Goal: Task Accomplishment & Management: Manage account settings

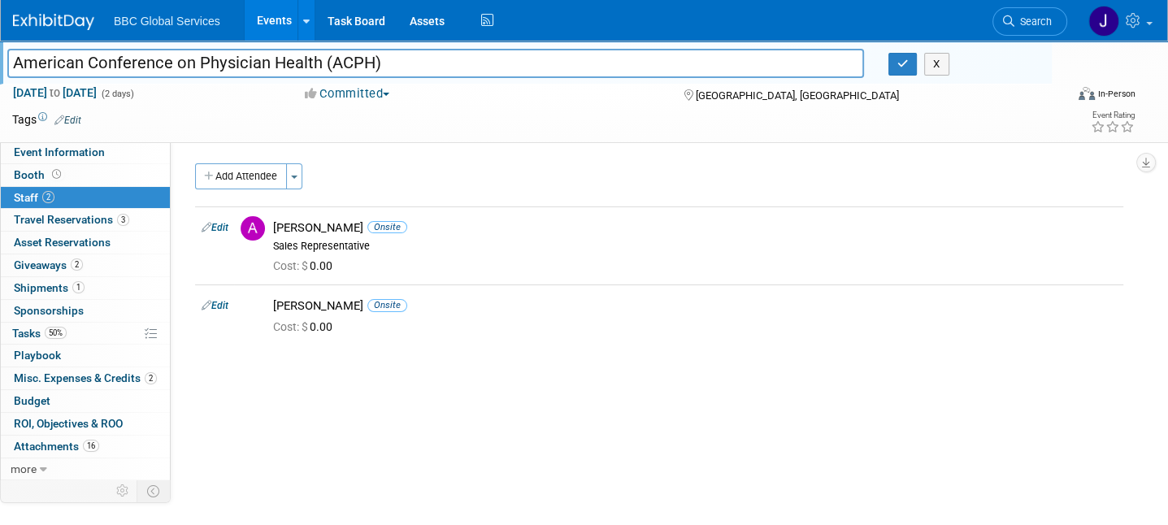
click at [50, 21] on img at bounding box center [53, 22] width 81 height 16
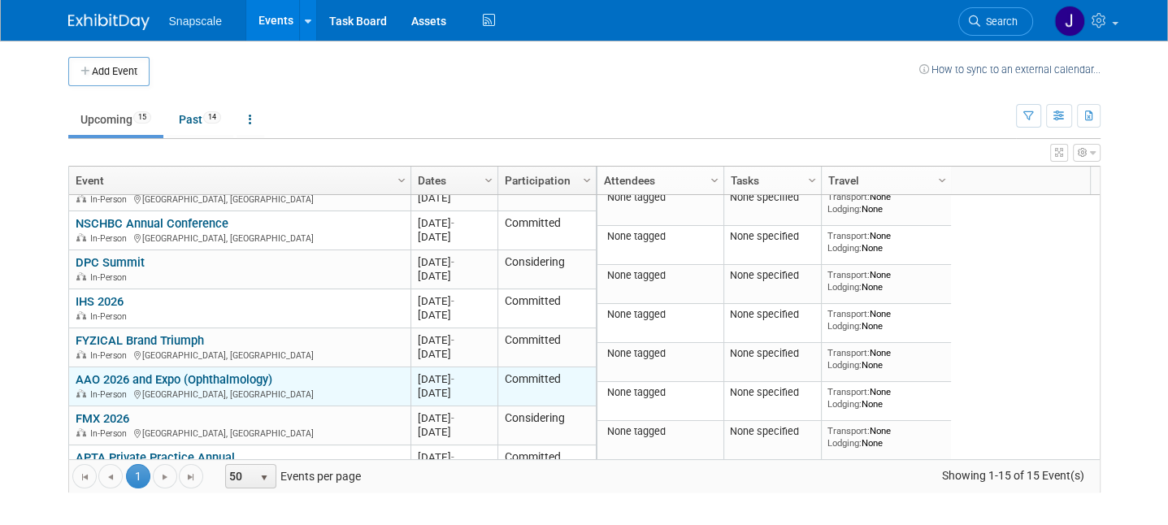
scroll to position [372, 0]
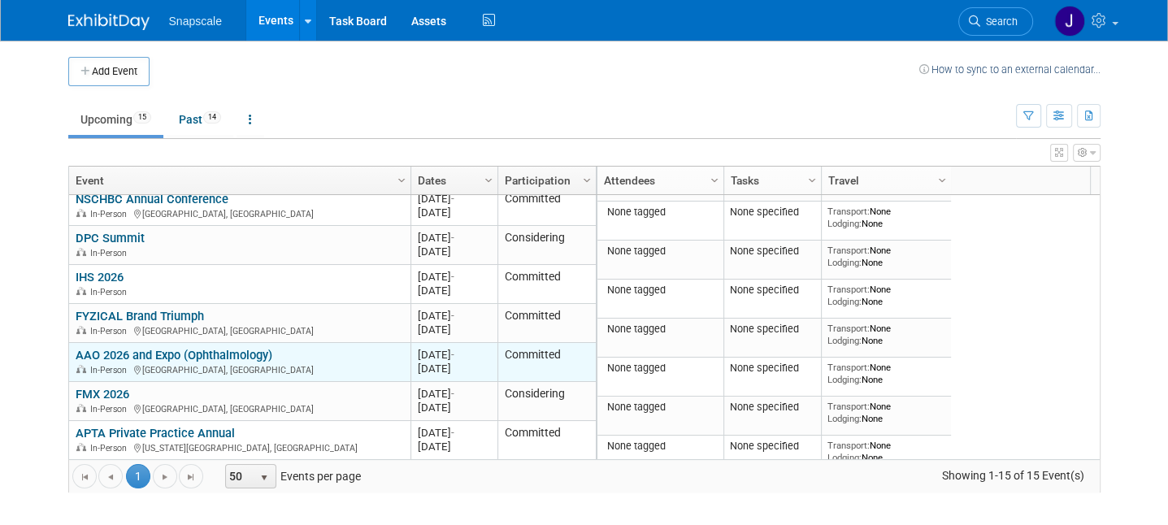
click at [103, 354] on link "AAO 2026 and Expo (Ophthalmology)" at bounding box center [174, 355] width 197 height 15
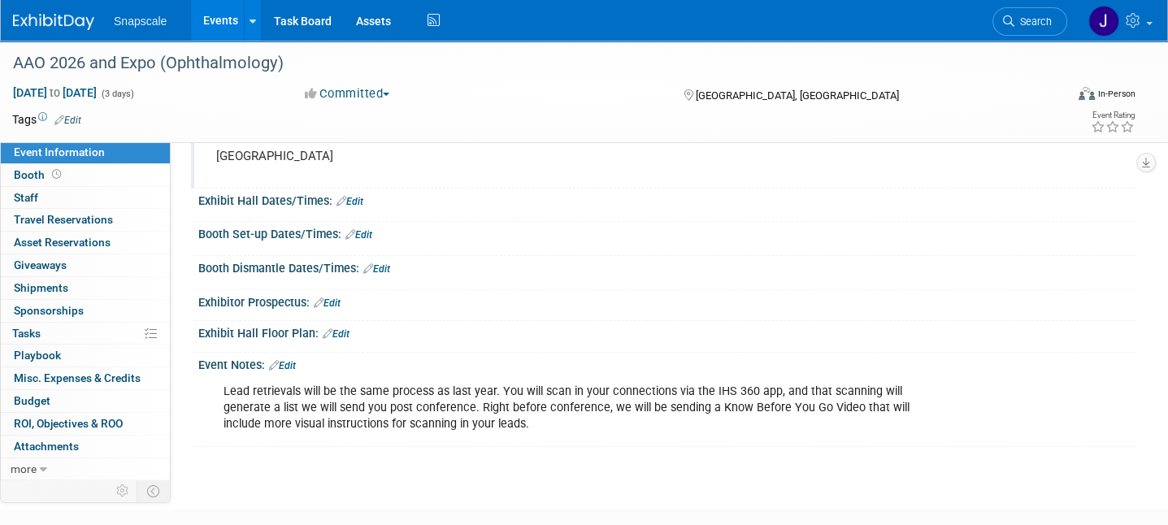
scroll to position [120, 0]
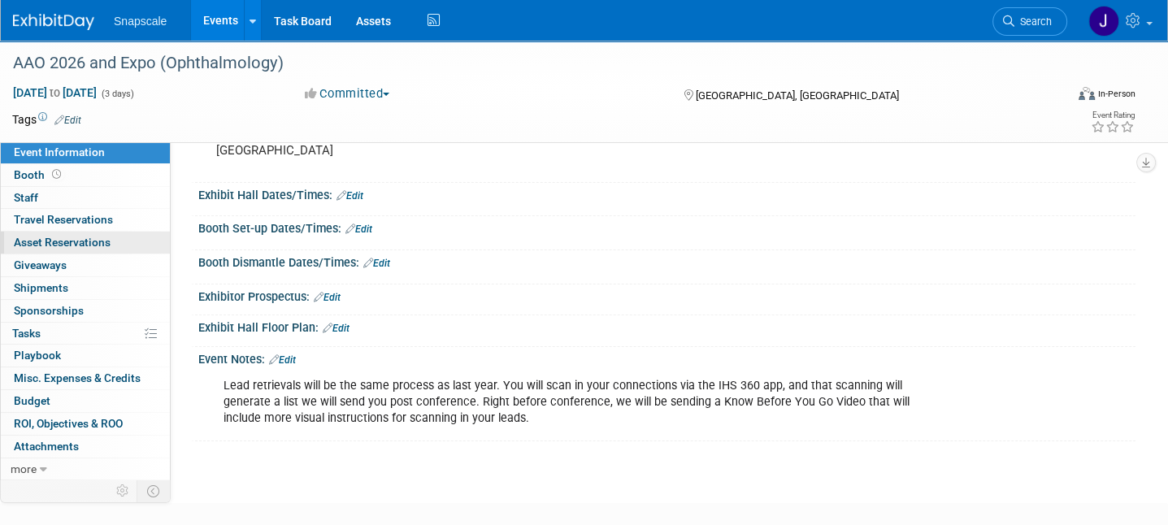
click at [40, 237] on span "Asset Reservations 0" at bounding box center [62, 242] width 97 height 13
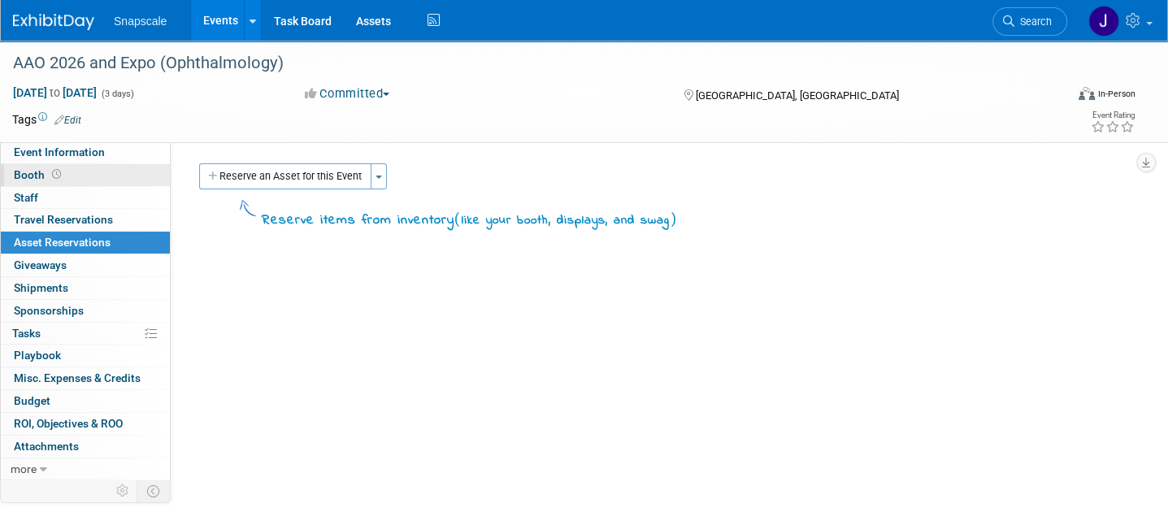
click at [33, 179] on span "Booth" at bounding box center [39, 174] width 50 height 13
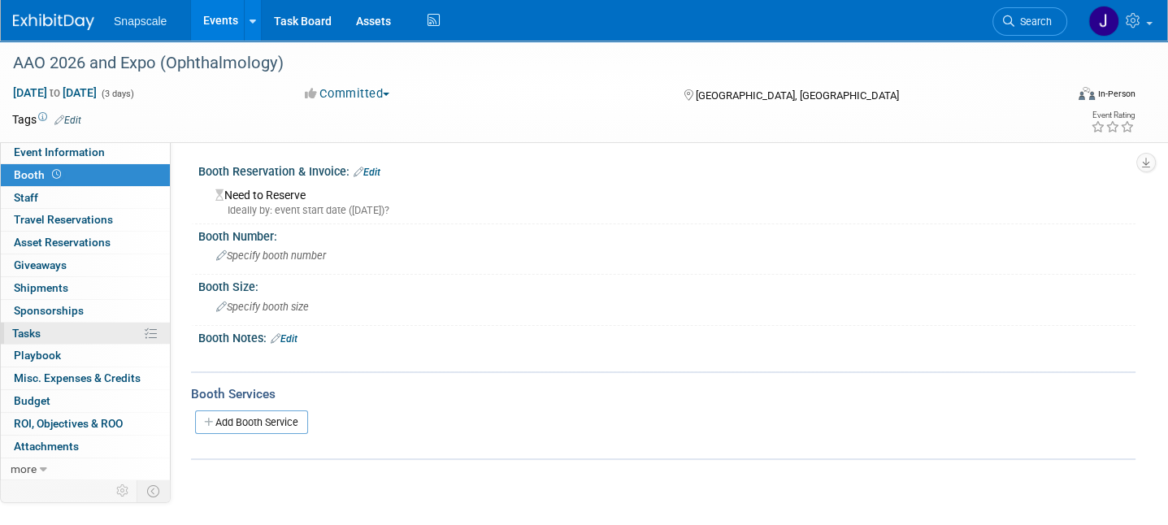
click at [28, 335] on span "Tasks 0%" at bounding box center [26, 333] width 28 height 13
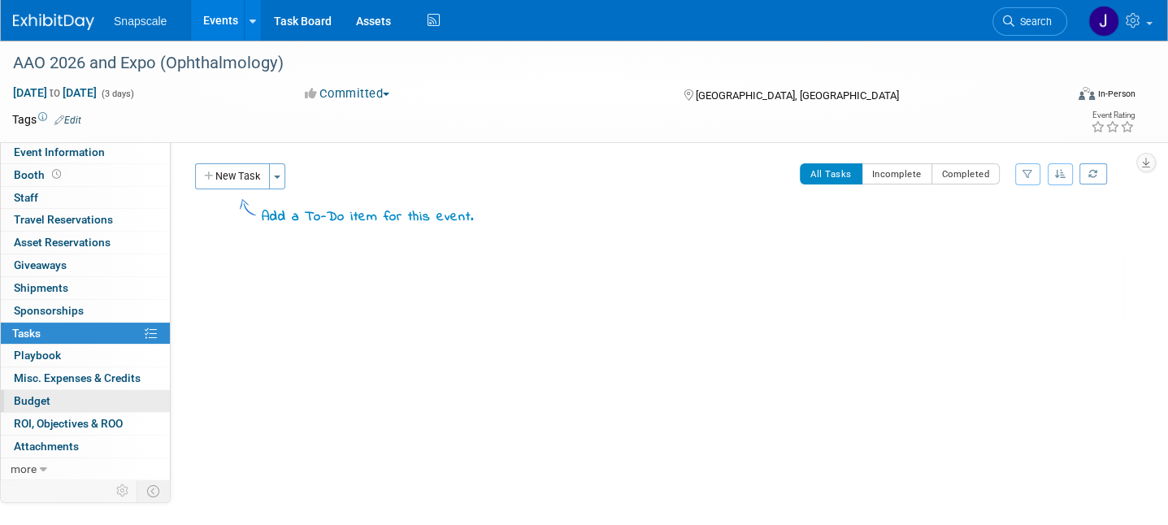
click at [38, 398] on span "Budget" at bounding box center [32, 400] width 37 height 13
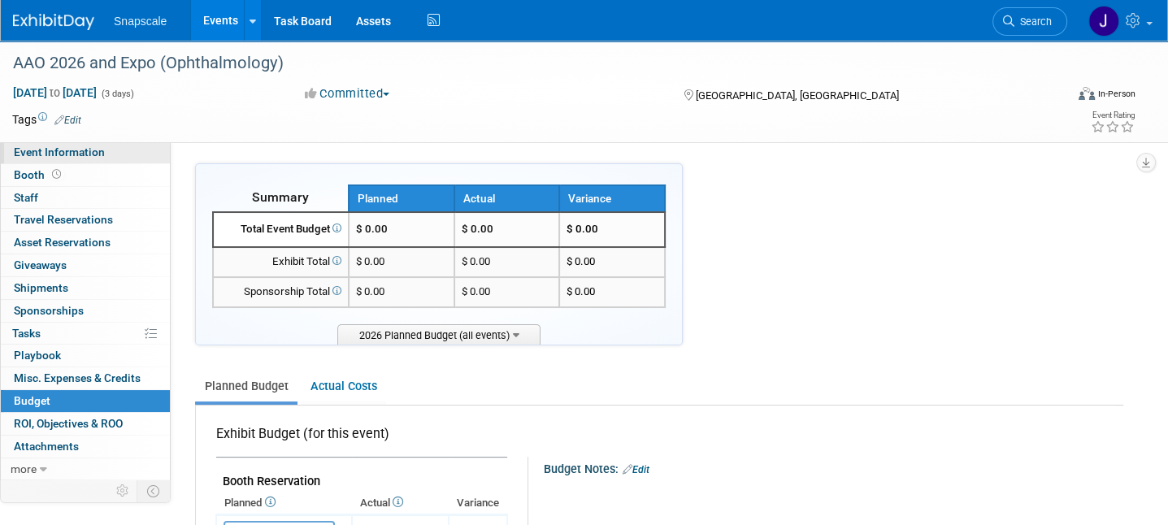
click at [63, 154] on span "Event Information" at bounding box center [59, 152] width 91 height 13
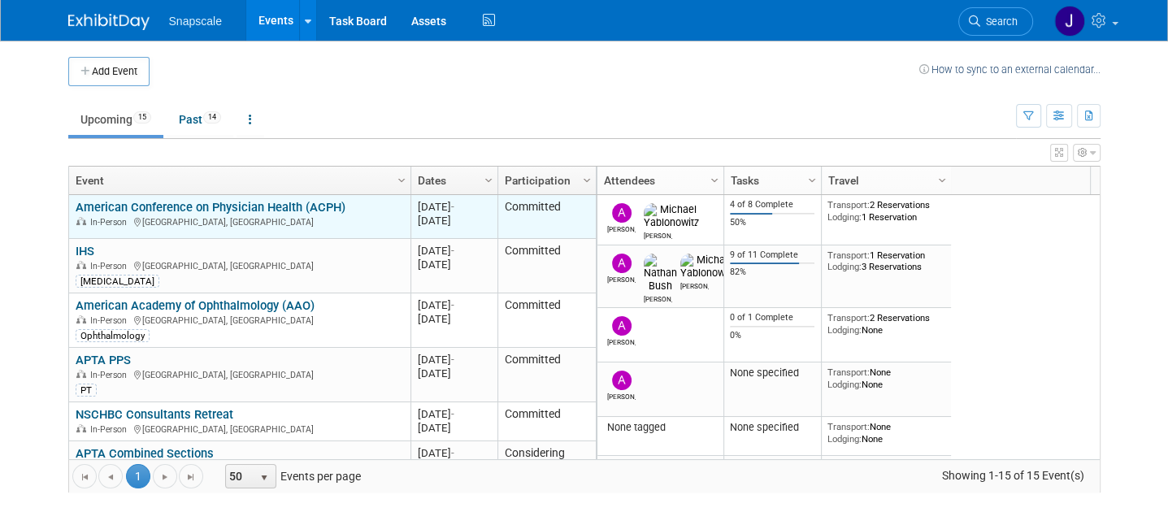
click at [254, 201] on link "American Conference on Physician Health (ACPH)" at bounding box center [211, 207] width 270 height 15
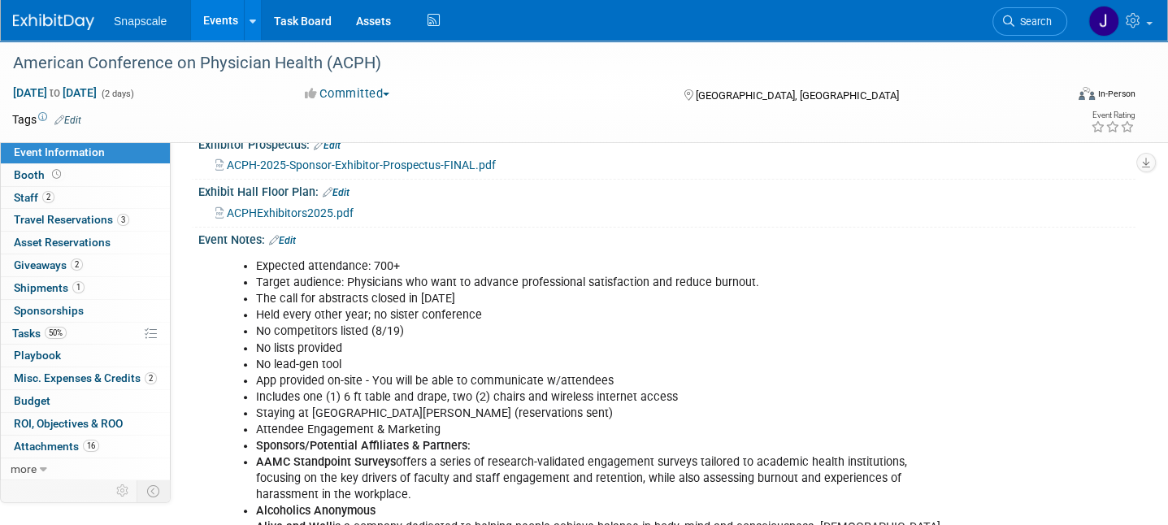
scroll to position [451, 0]
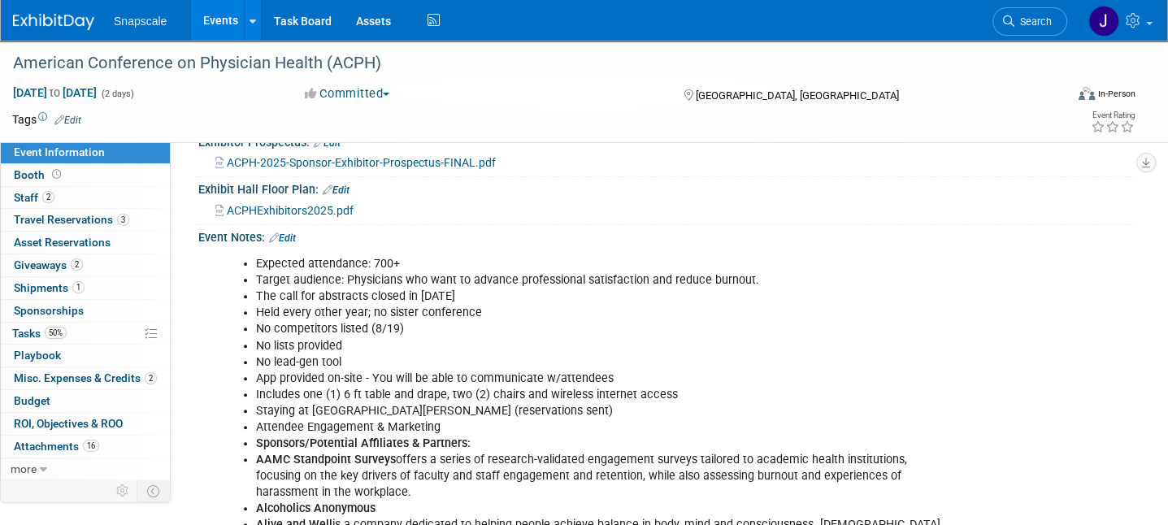
click at [24, 29] on img at bounding box center [53, 22] width 81 height 16
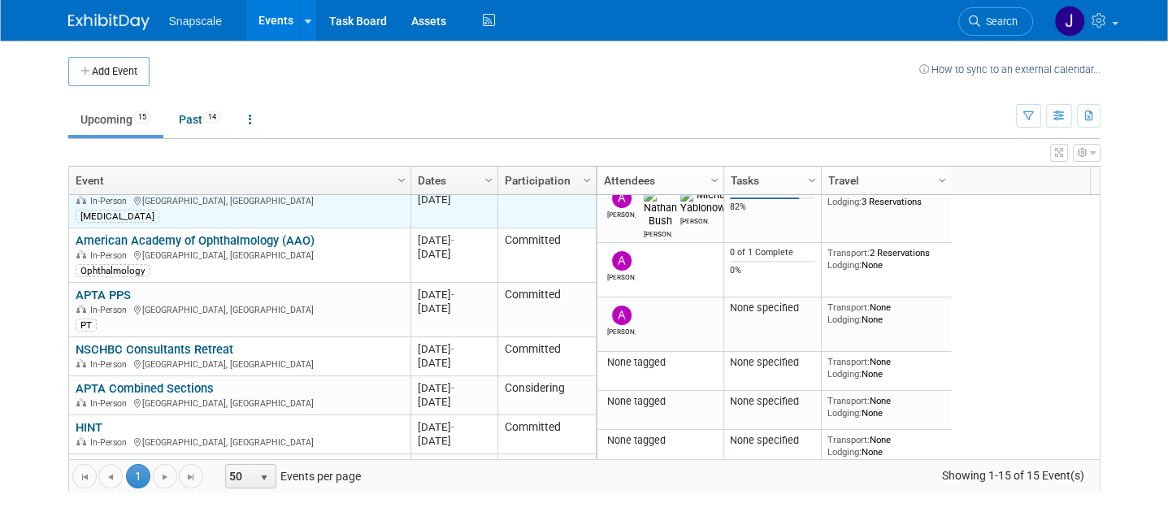
scroll to position [62, 0]
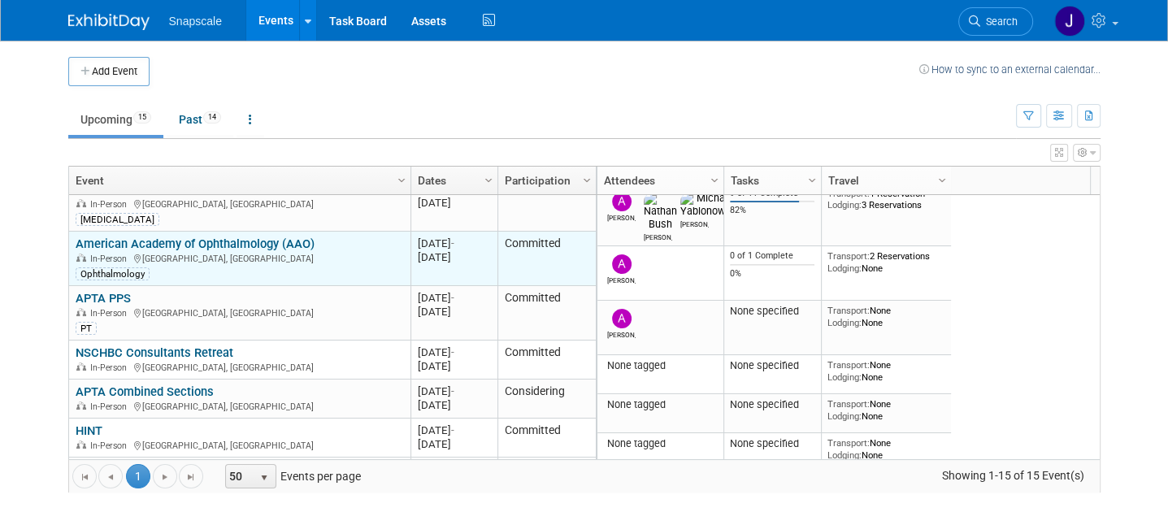
click at [159, 238] on link "American Academy of Ophthalmology (AAO)" at bounding box center [195, 244] width 239 height 15
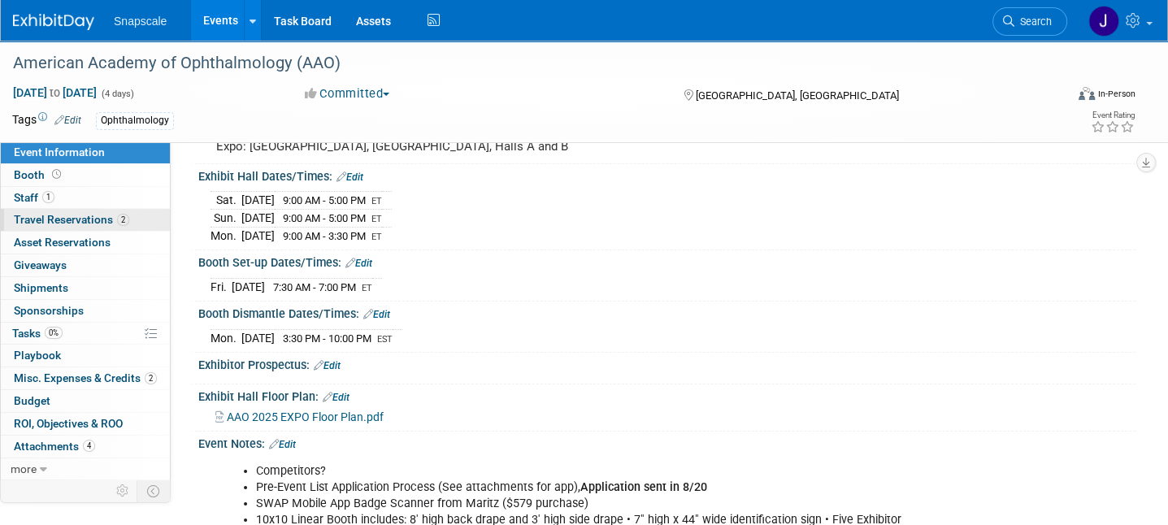
scroll to position [163, 0]
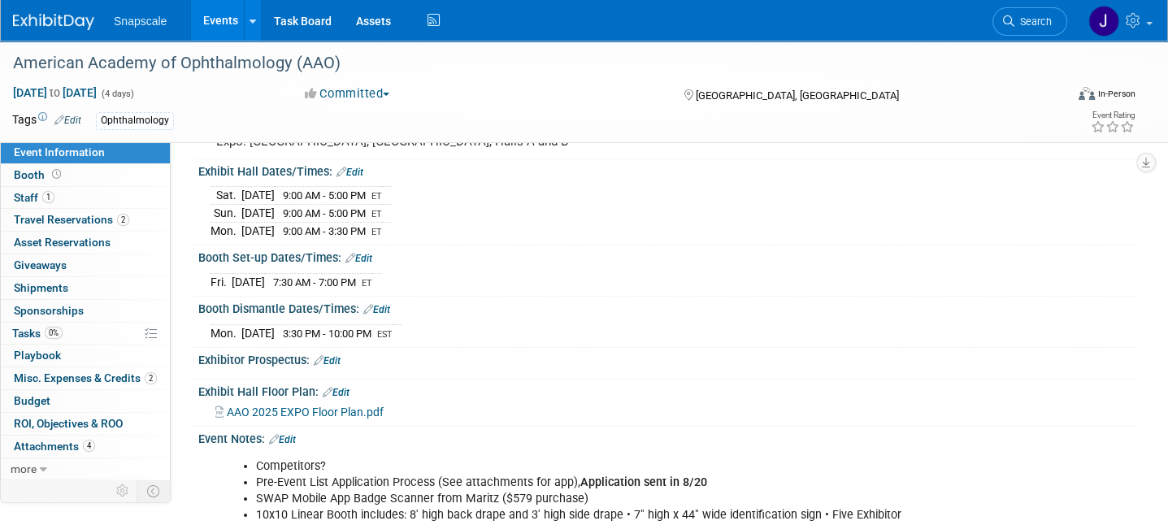
click at [334, 355] on link "Edit" at bounding box center [327, 360] width 27 height 11
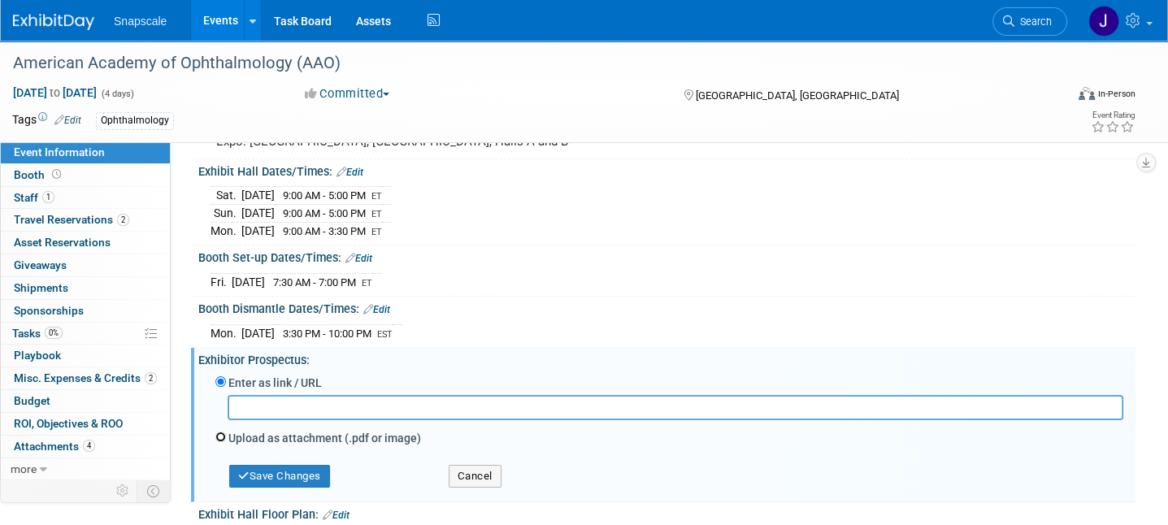
click at [225, 432] on input "Upload as attachment (.pdf or image)" at bounding box center [220, 437] width 11 height 11
radio input "true"
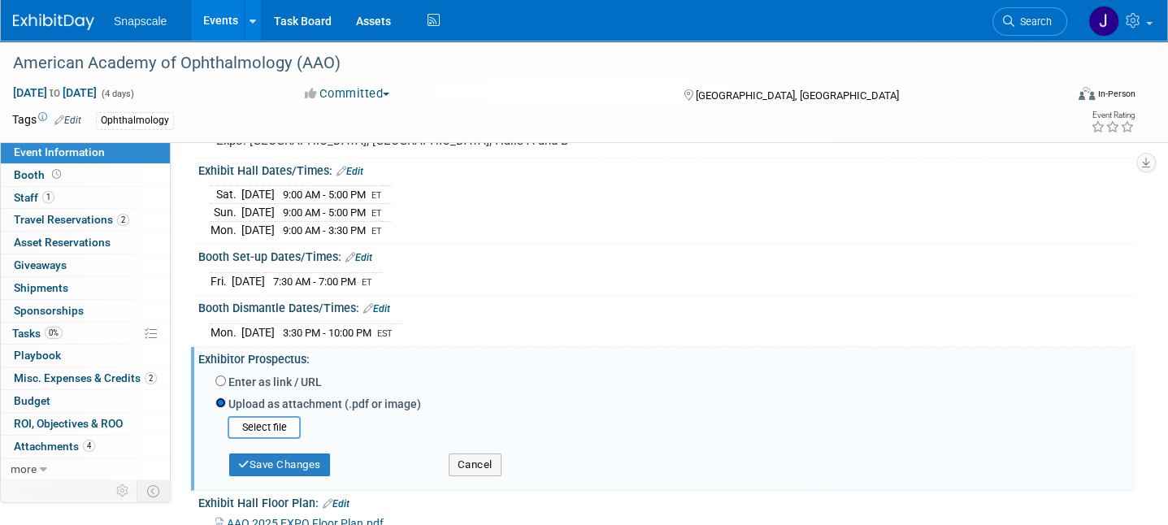
scroll to position [173, 0]
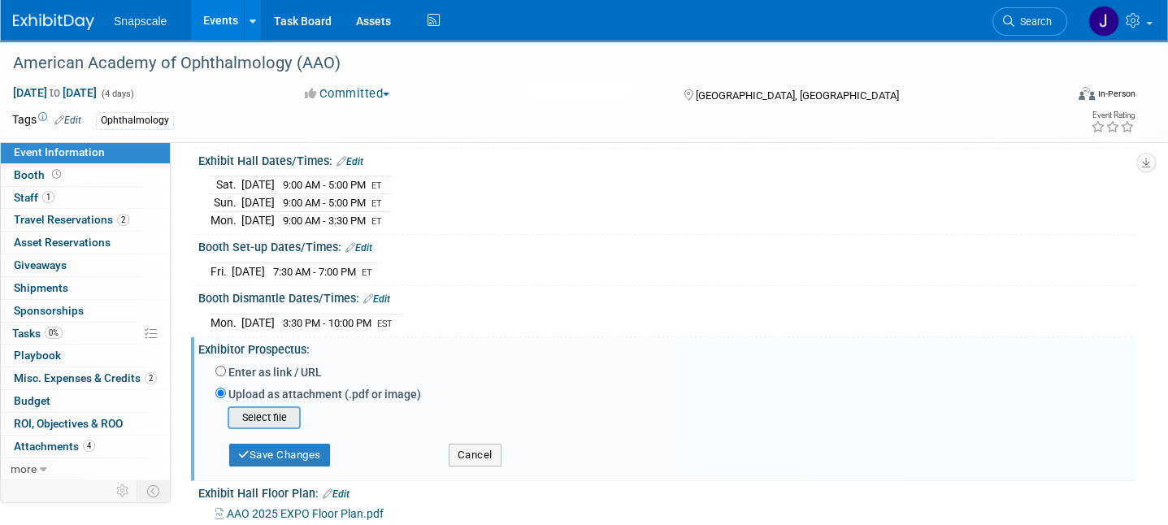
click at [267, 416] on input "file" at bounding box center [202, 418] width 193 height 20
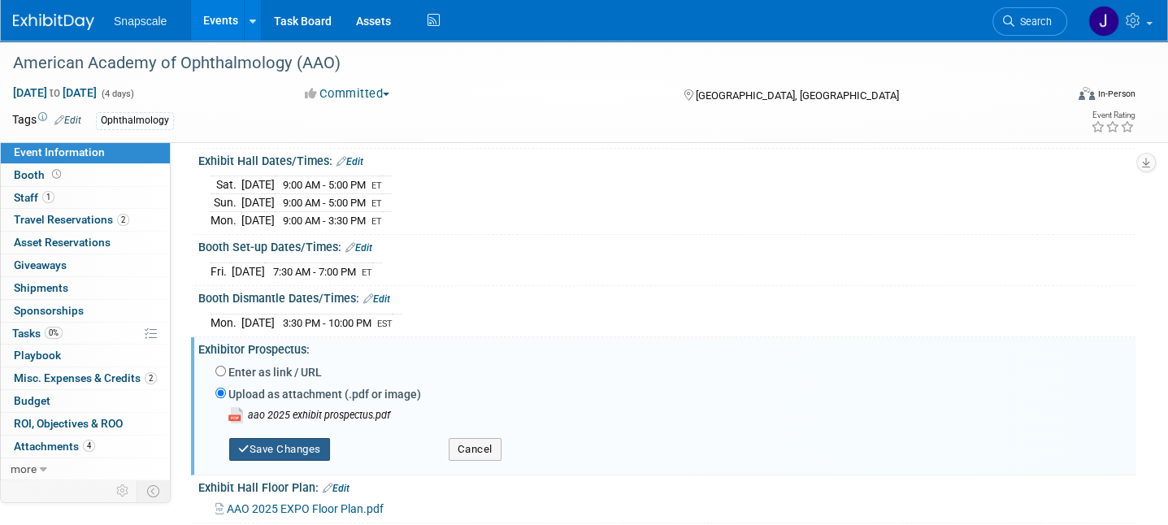
click at [285, 440] on button "Save Changes" at bounding box center [279, 449] width 101 height 23
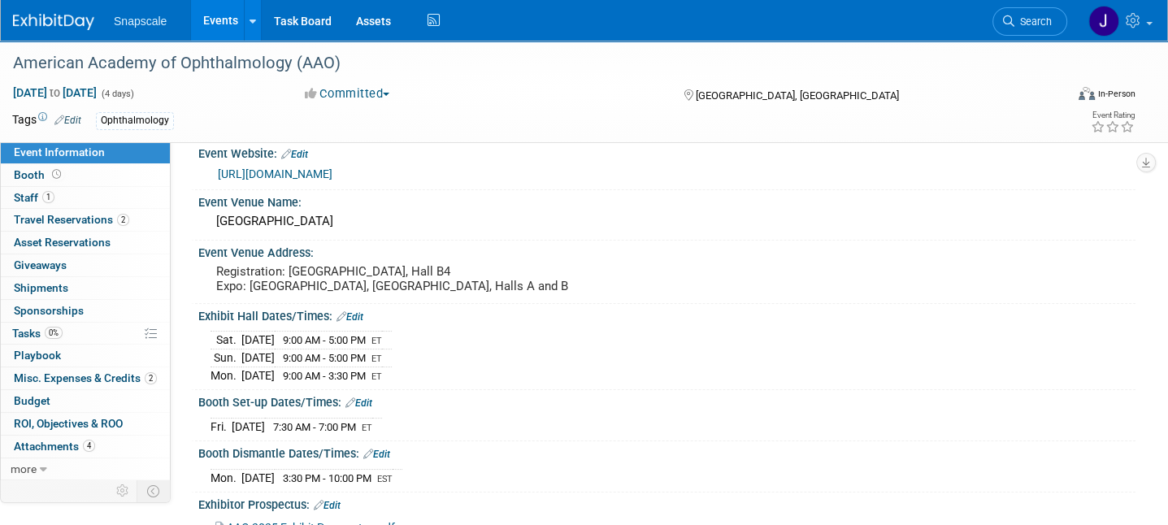
scroll to position [0, 0]
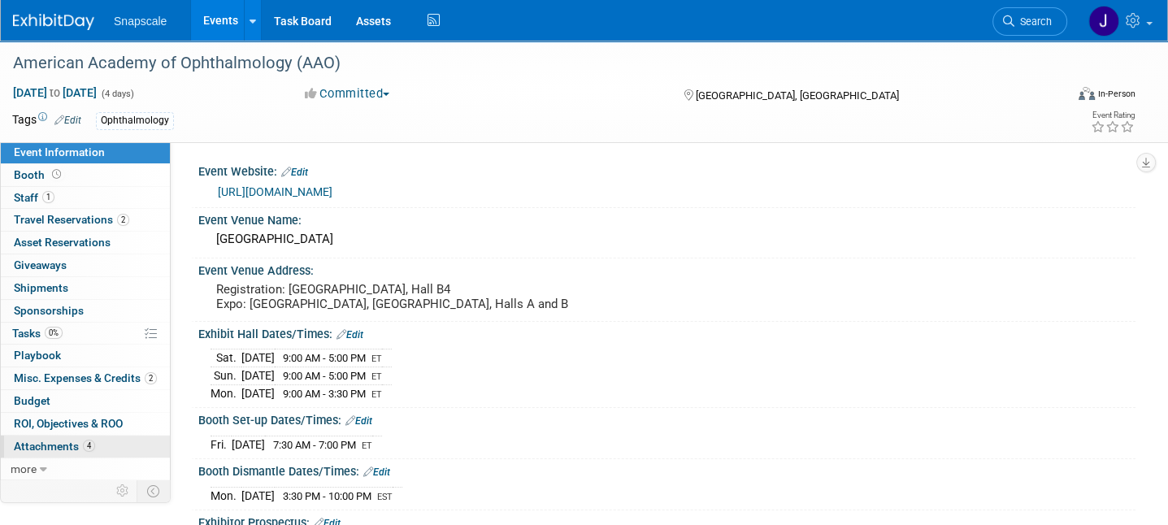
click at [27, 440] on span "Attachments 4" at bounding box center [54, 446] width 81 height 13
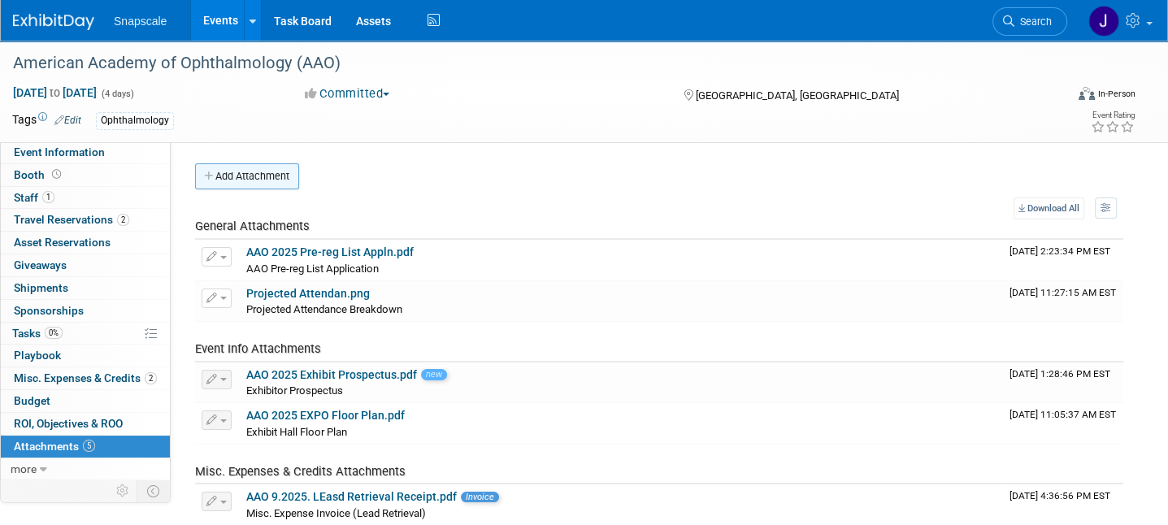
click at [254, 180] on button "Add Attachment" at bounding box center [247, 176] width 104 height 26
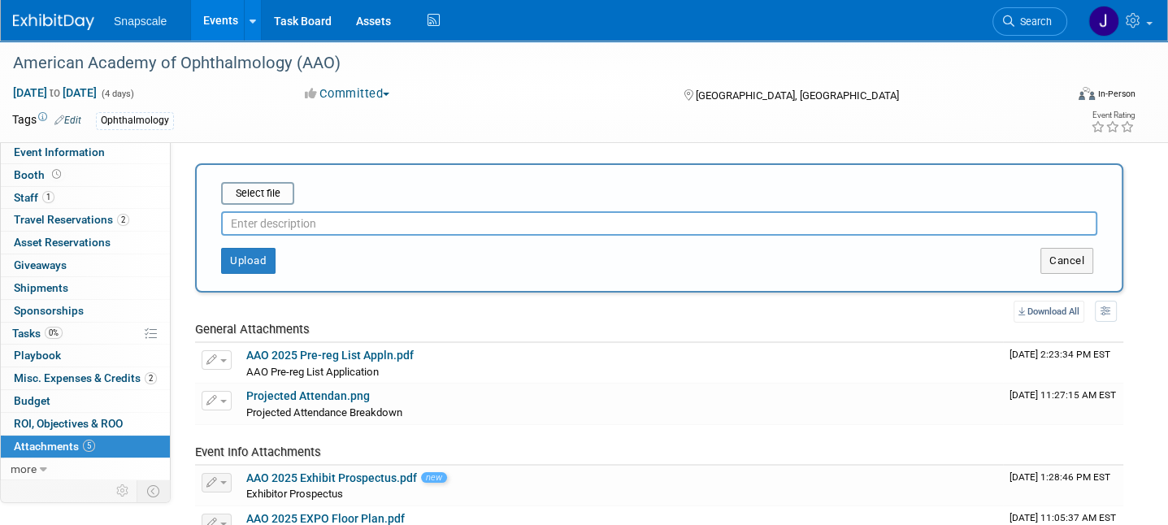
click at [259, 228] on input "text" at bounding box center [659, 223] width 876 height 24
type input "COI"
click at [259, 198] on input "file" at bounding box center [195, 194] width 193 height 20
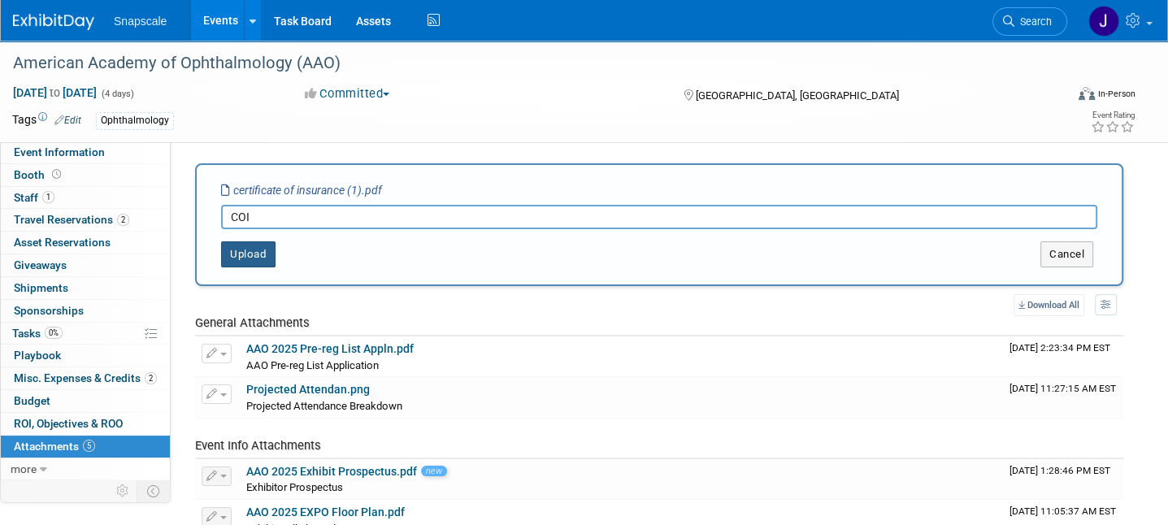
click at [241, 256] on button "Upload" at bounding box center [248, 254] width 54 height 26
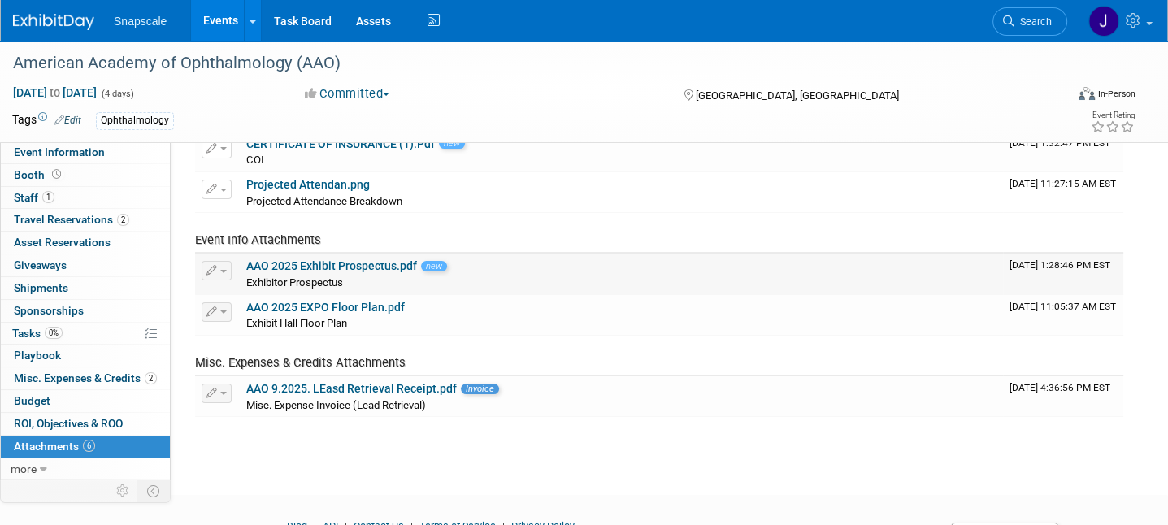
scroll to position [150, 0]
click at [319, 303] on link "AAO 2025 EXPO Floor Plan.pdf" at bounding box center [325, 306] width 159 height 13
